Goal: Task Accomplishment & Management: Manage account settings

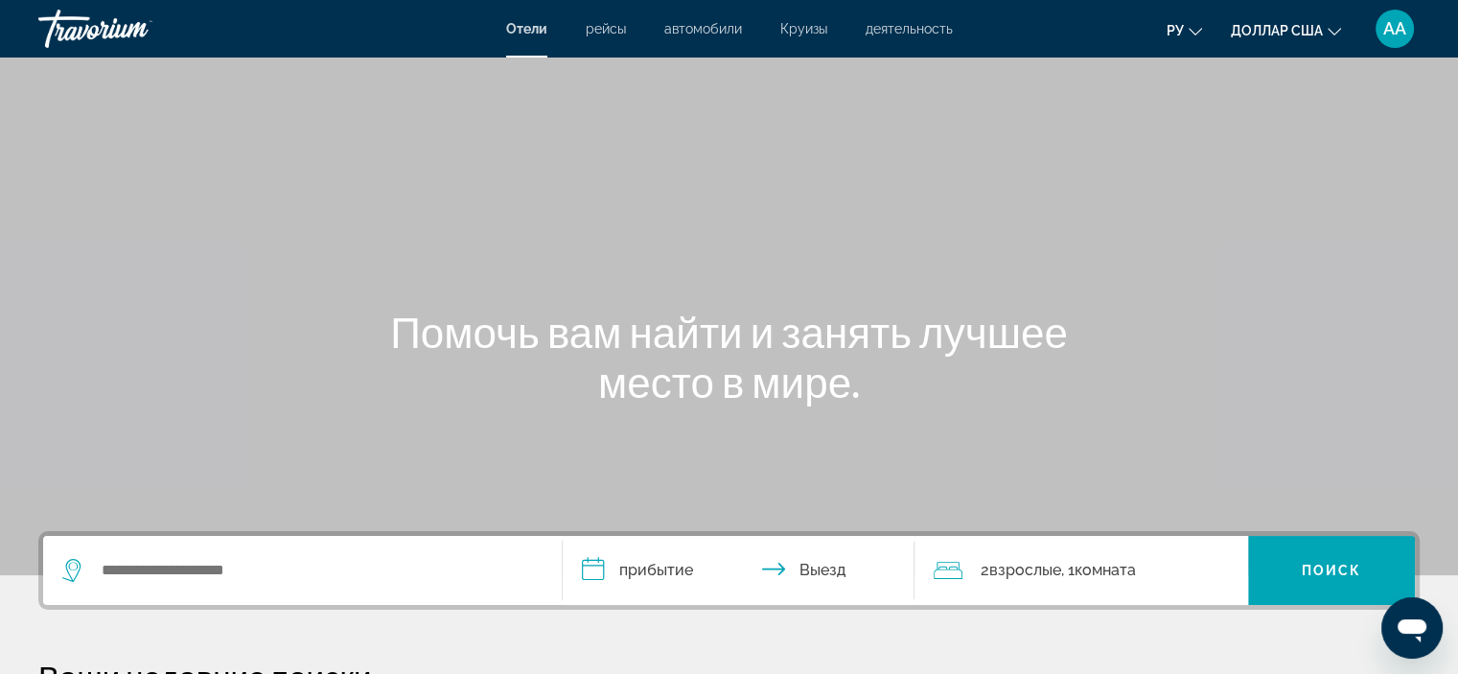
click at [1393, 36] on font "АА" at bounding box center [1394, 28] width 23 height 20
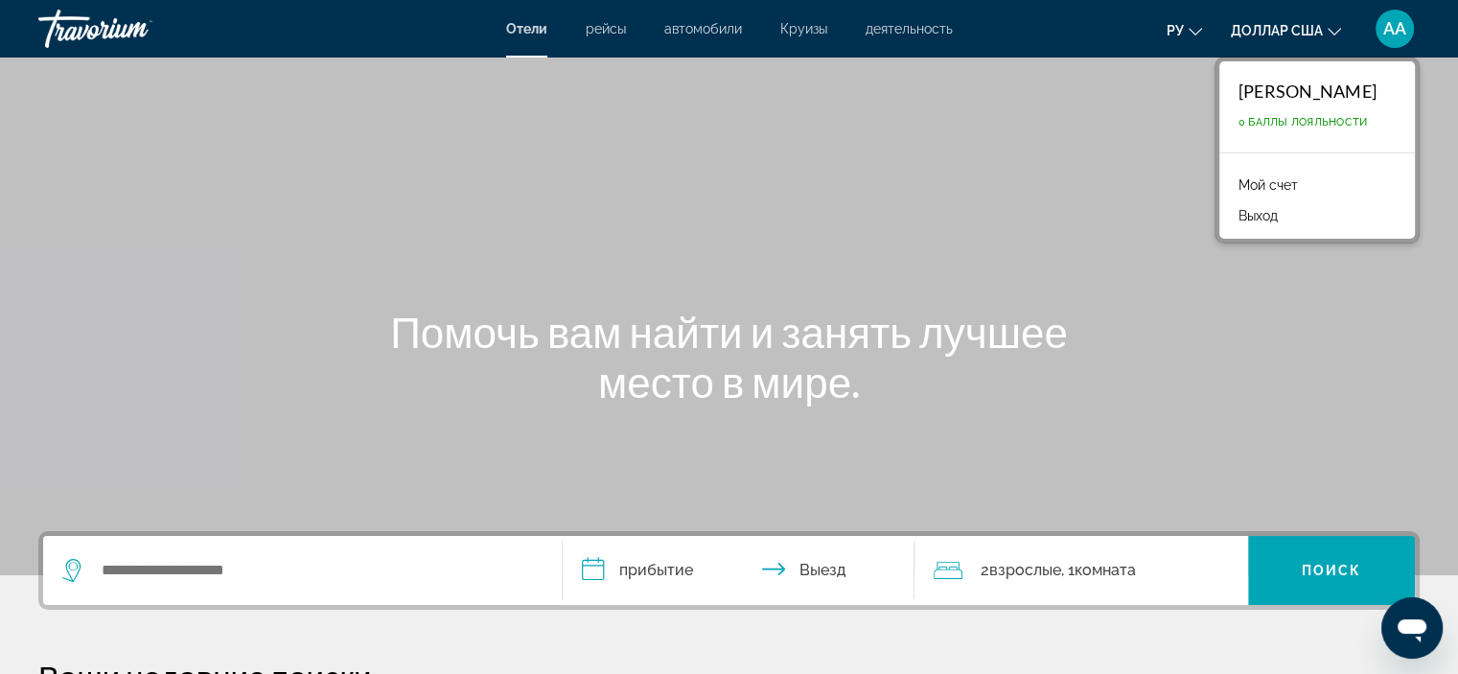
click at [1250, 118] on font "0 Баллы лояльности" at bounding box center [1302, 122] width 129 height 12
click at [1238, 181] on font "Мой счет" at bounding box center [1267, 184] width 59 height 15
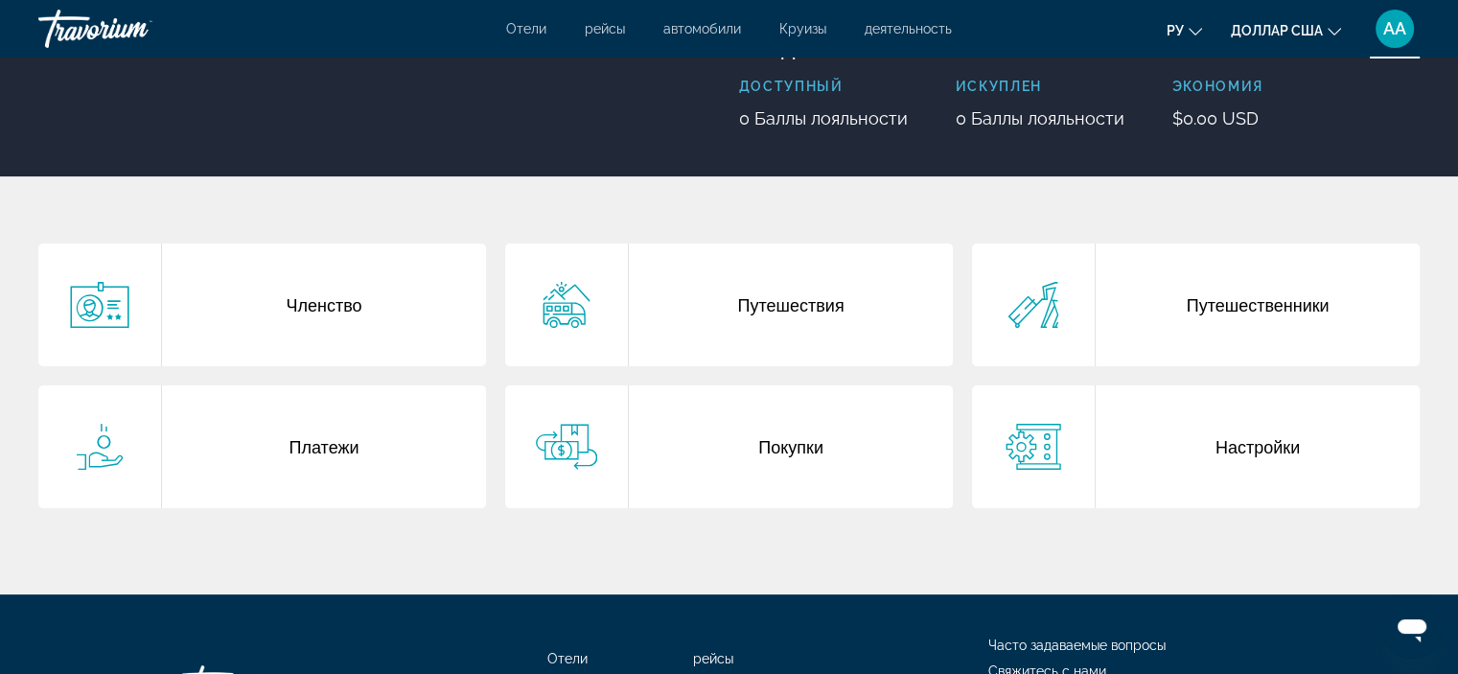
scroll to position [288, 0]
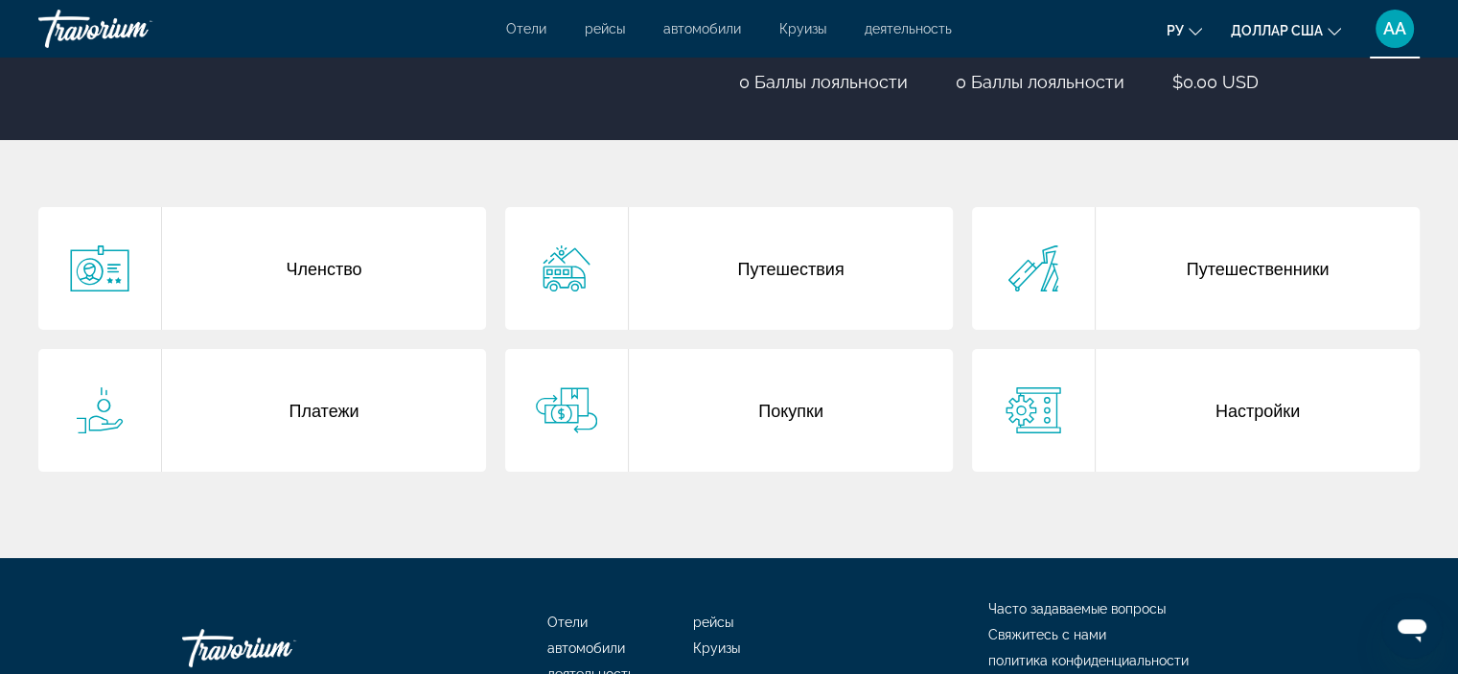
click at [305, 279] on div "Членство" at bounding box center [324, 268] width 324 height 123
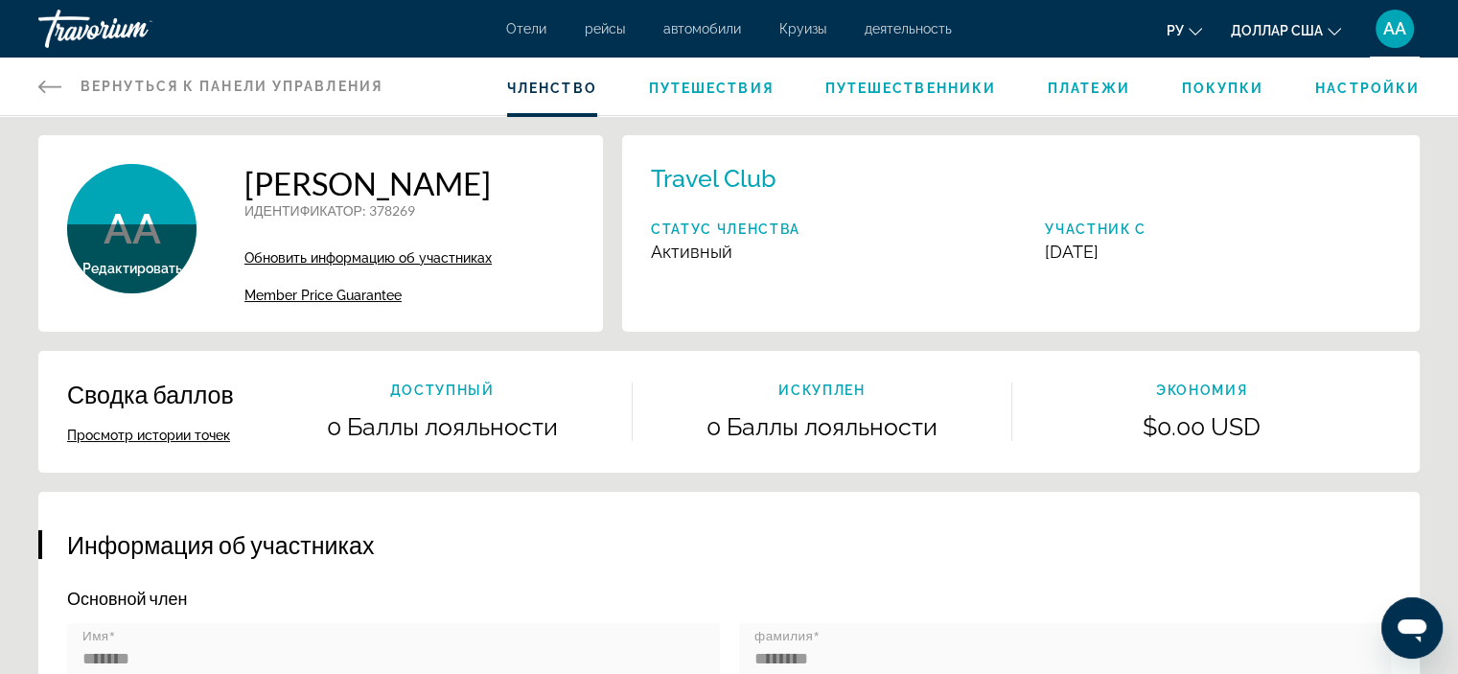
click at [1320, 29] on font "доллар США" at bounding box center [1277, 30] width 92 height 15
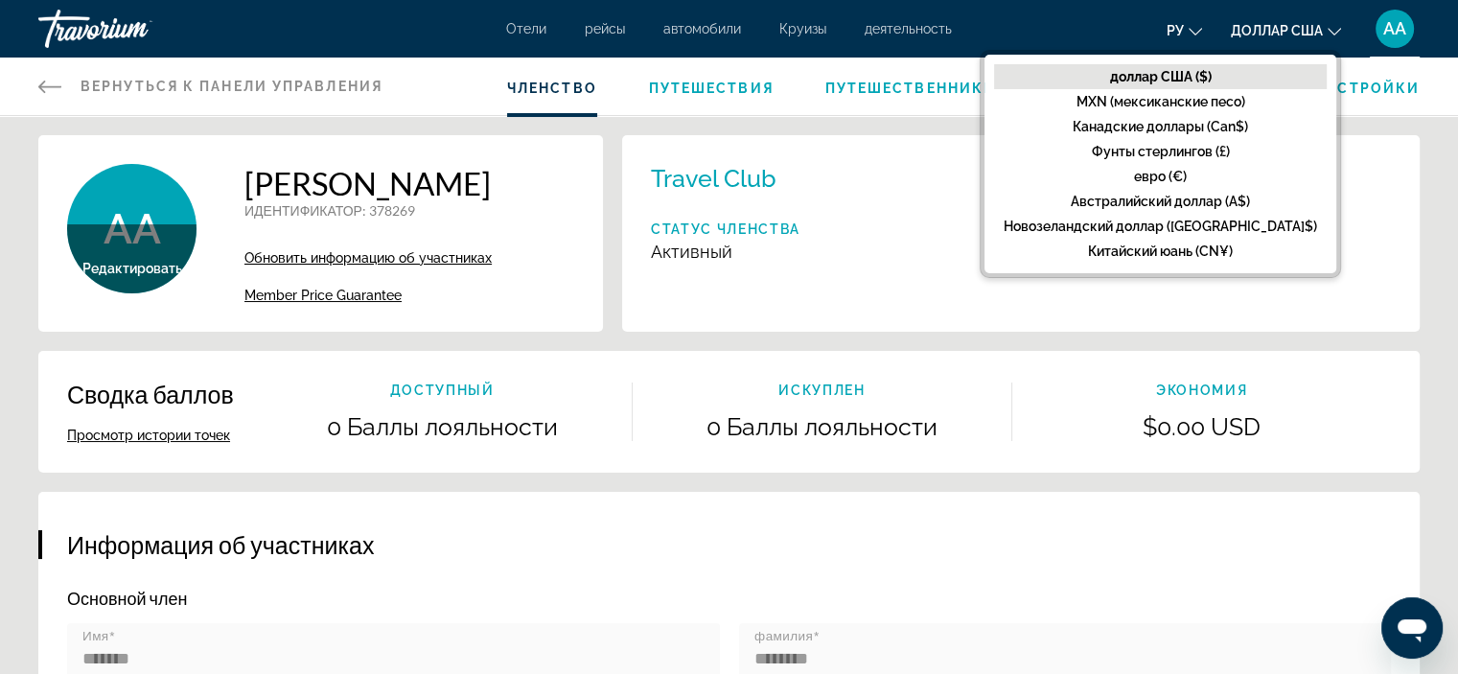
click at [1396, 25] on font "АА" at bounding box center [1394, 28] width 23 height 20
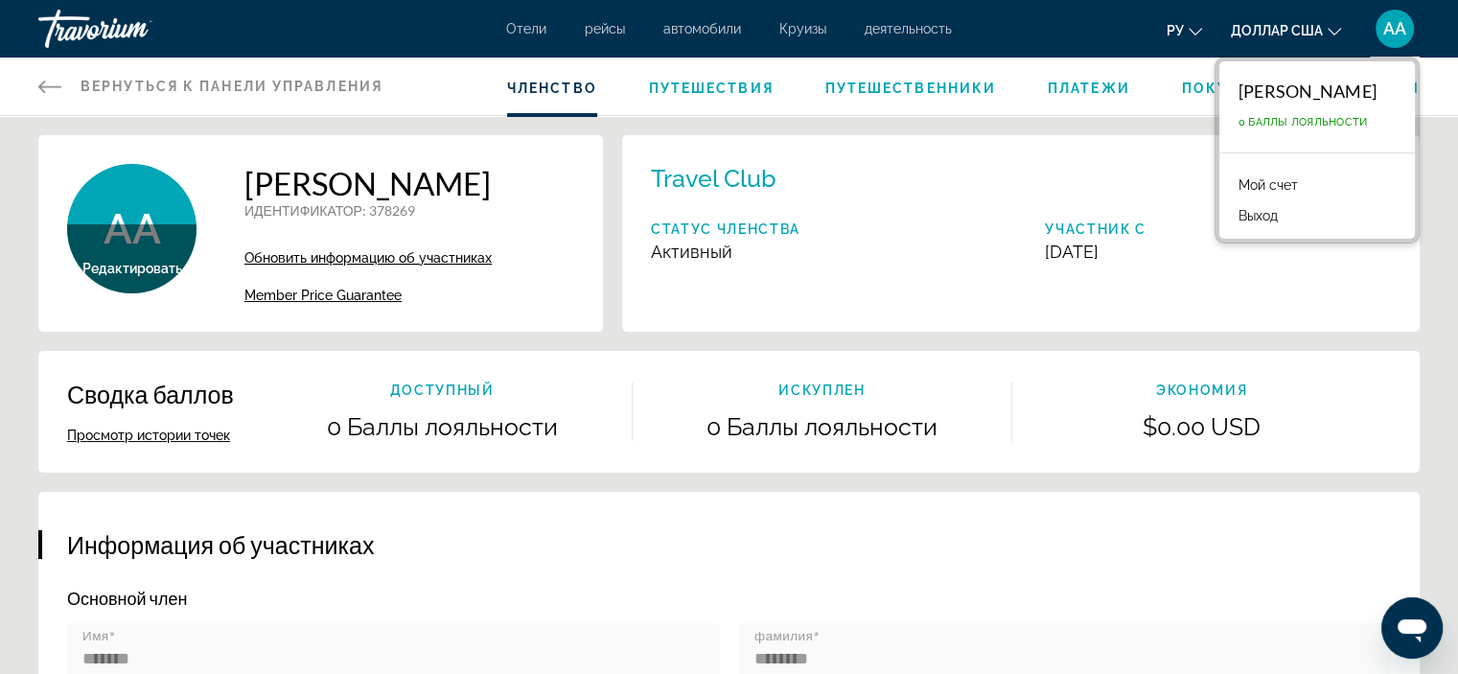
click at [1246, 183] on font "Мой счет" at bounding box center [1267, 184] width 59 height 15
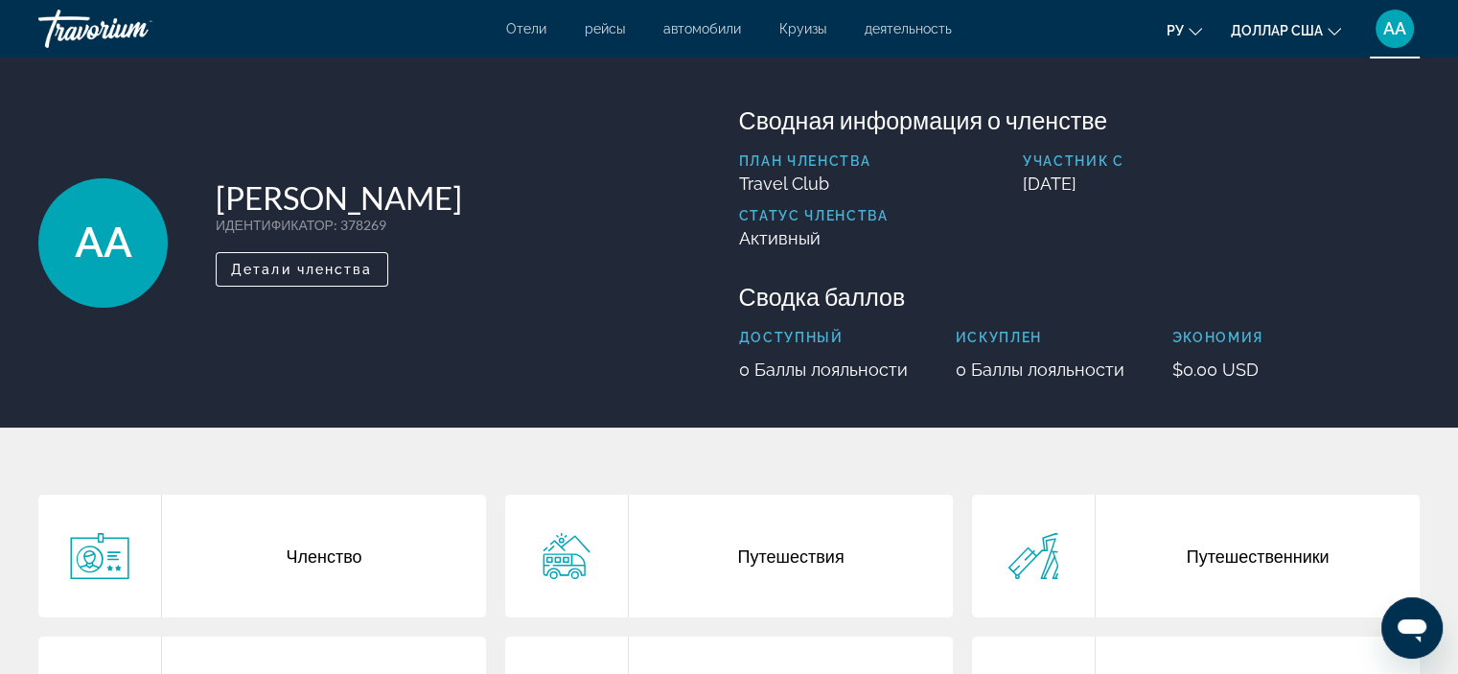
click at [132, 243] on div "AA" at bounding box center [102, 242] width 129 height 129
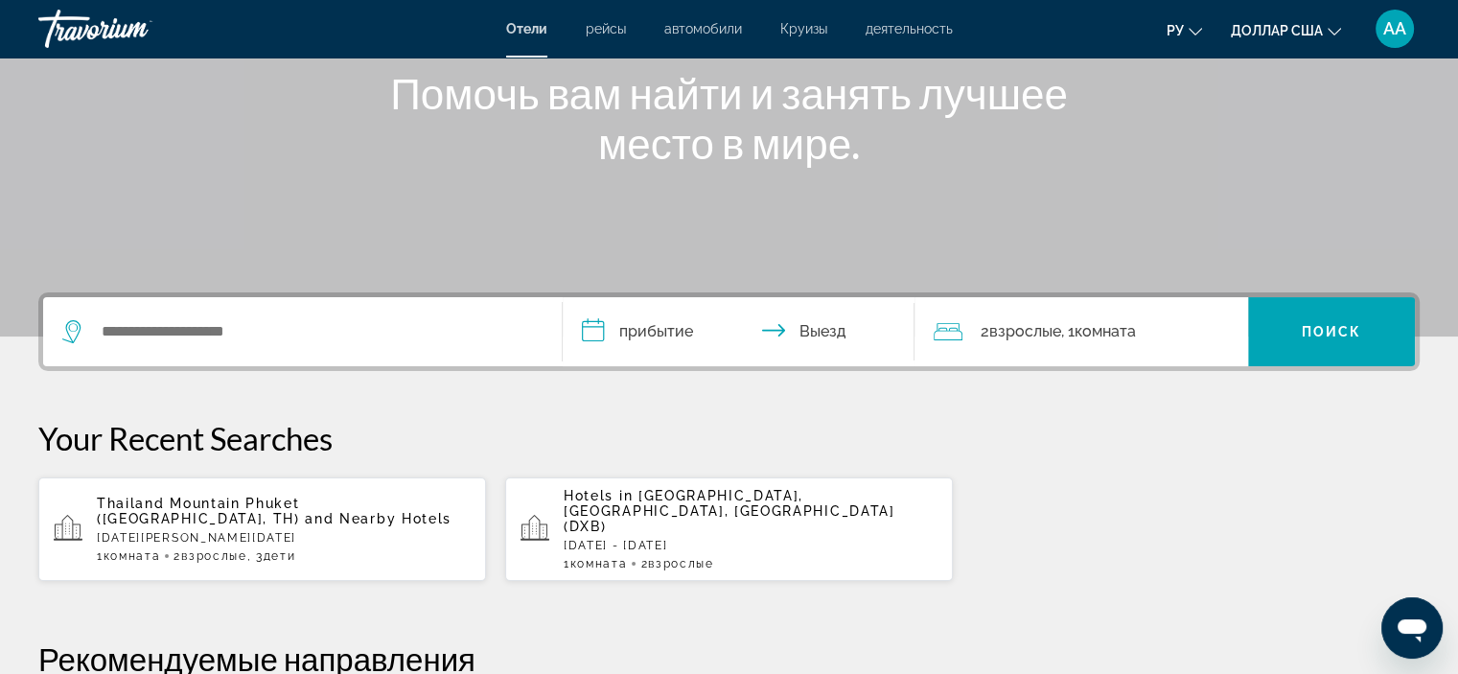
scroll to position [288, 0]
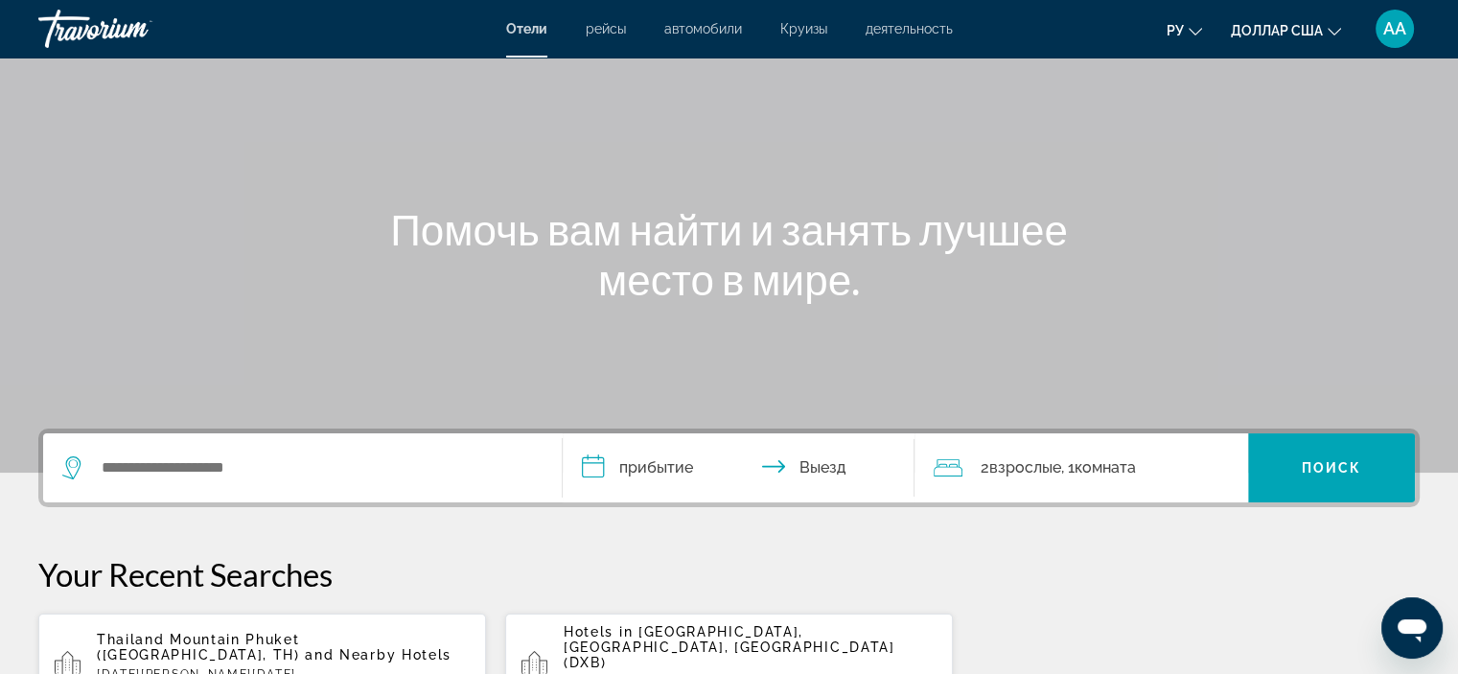
scroll to position [96, 0]
